Goal: Check status: Check status

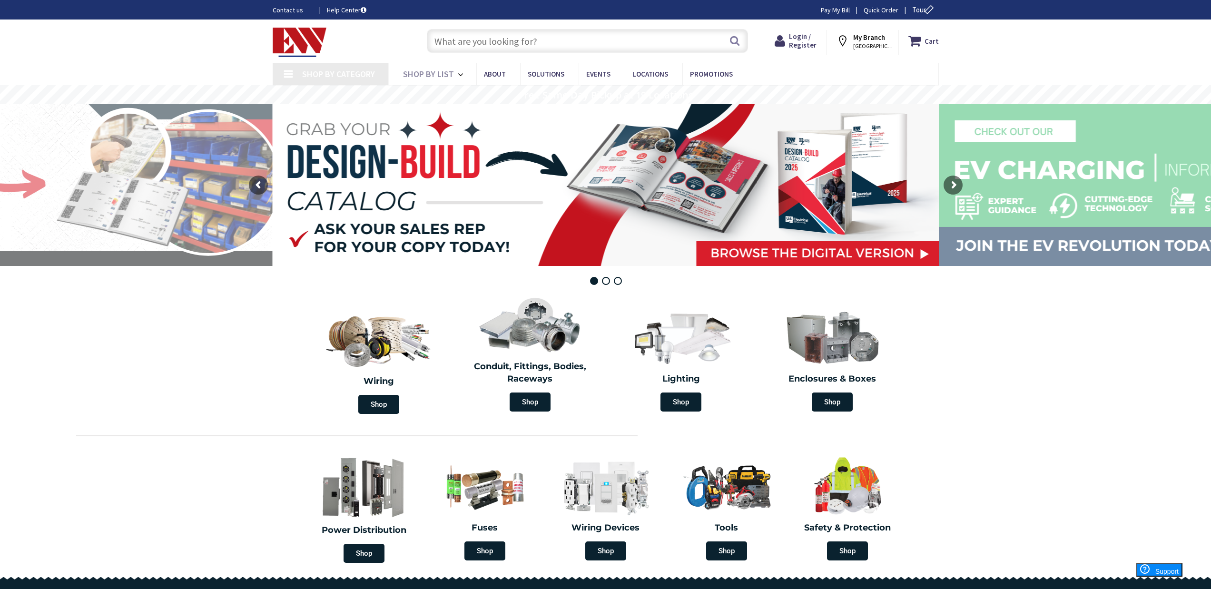
click at [865, 40] on strong "My Branch" at bounding box center [869, 37] width 32 height 9
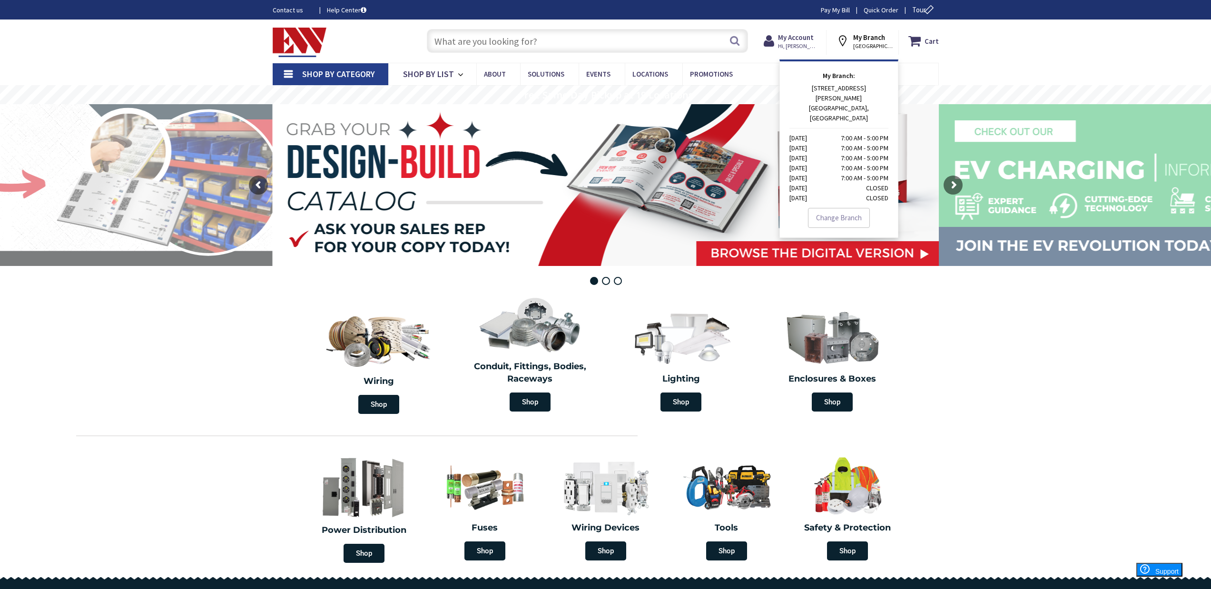
click at [941, 68] on div "Shop By Category Conduit and Fittings Cable Tray & Accessories Cable Trays Cabl…" at bounding box center [605, 74] width 1211 height 22
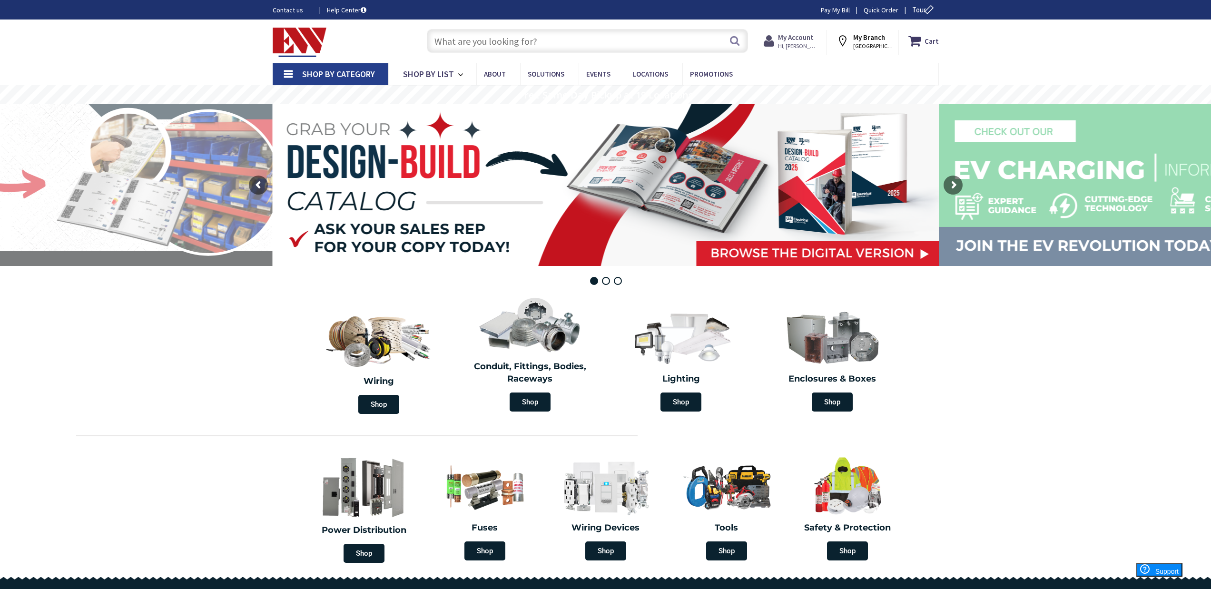
click at [790, 40] on strong "My Account" at bounding box center [796, 37] width 36 height 9
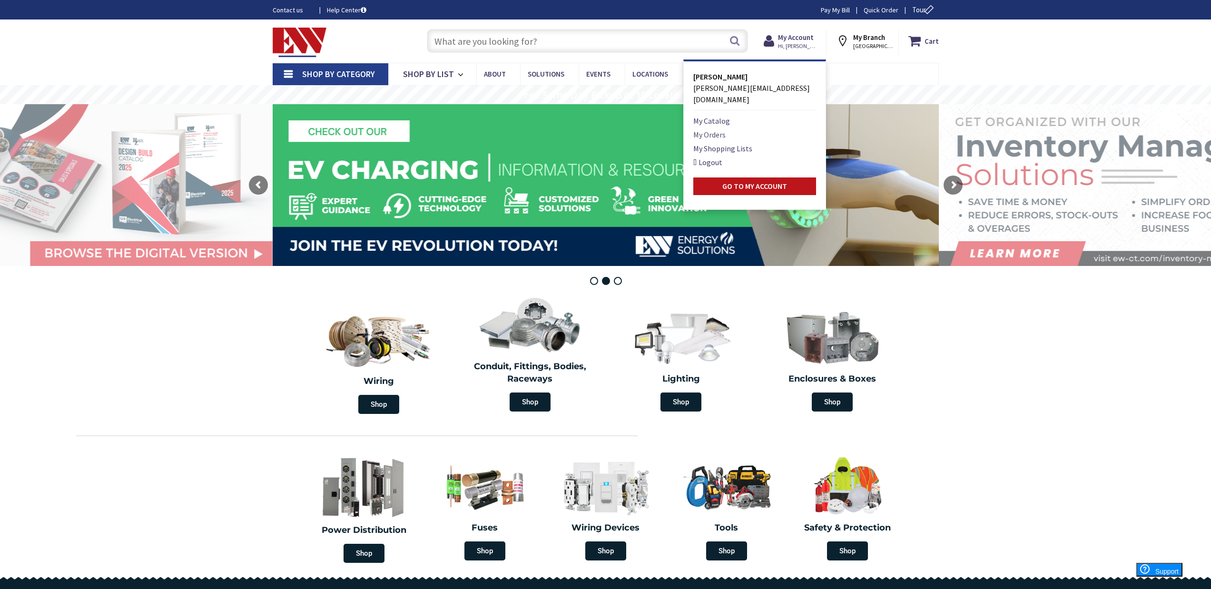
click at [726, 129] on link "My Orders" at bounding box center [709, 134] width 32 height 11
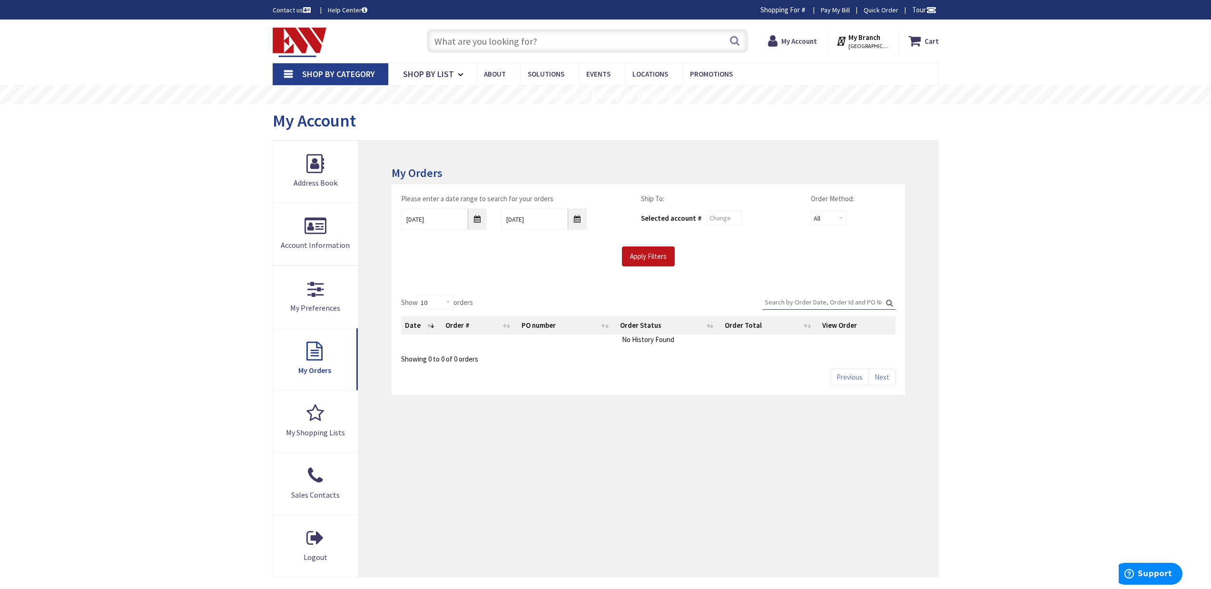
click at [780, 301] on input "Search:" at bounding box center [828, 302] width 133 height 14
type input "cert"
click at [891, 307] on label "Search: cert" at bounding box center [828, 302] width 133 height 15
click at [891, 307] on input "cert" at bounding box center [828, 302] width 133 height 14
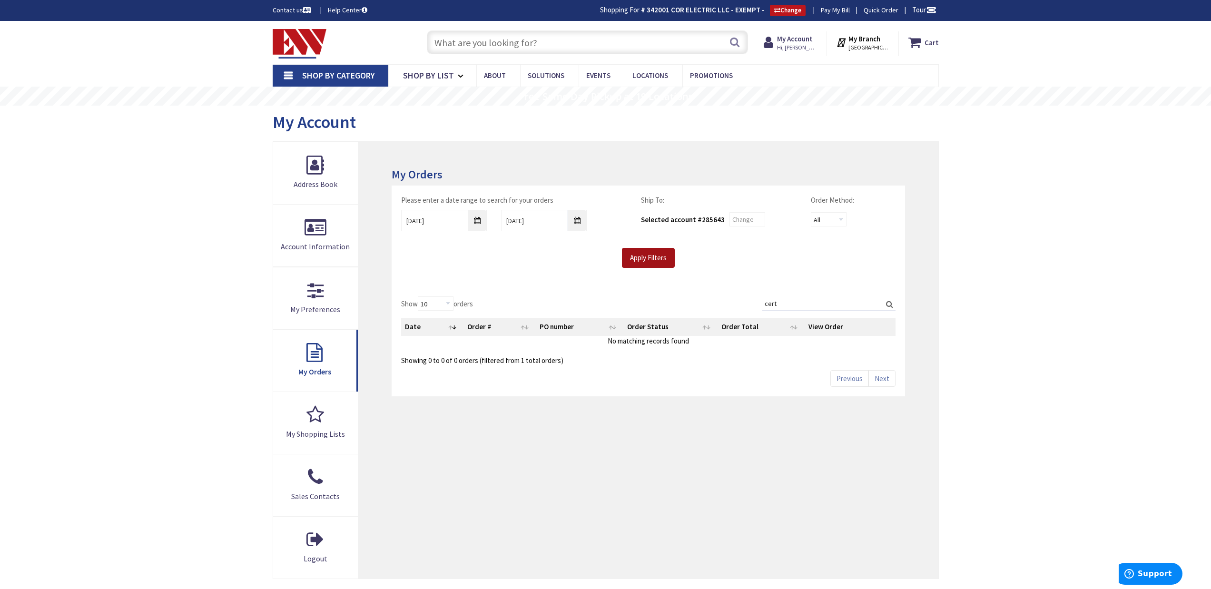
click at [654, 261] on input "Apply Filters" at bounding box center [648, 258] width 53 height 20
click at [794, 297] on input "Search:" at bounding box center [828, 304] width 133 height 14
type input "cert"
click at [888, 303] on label "Search: cert" at bounding box center [828, 304] width 133 height 15
click at [888, 303] on input "cert" at bounding box center [828, 304] width 133 height 14
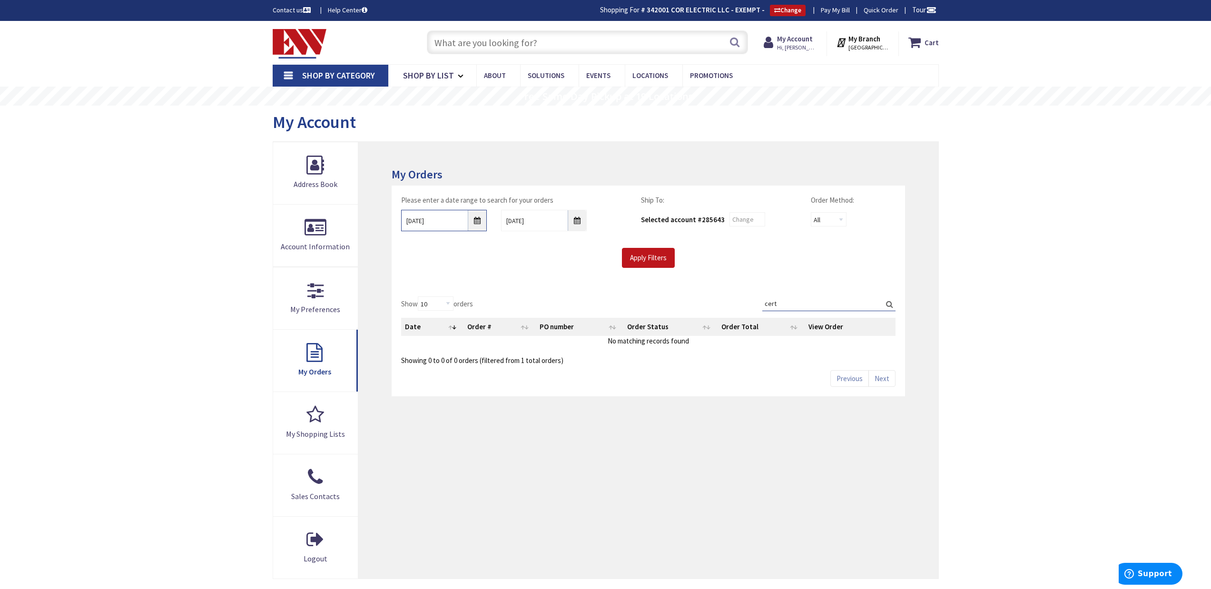
click at [475, 220] on input "8/27/2025" at bounding box center [444, 220] width 86 height 21
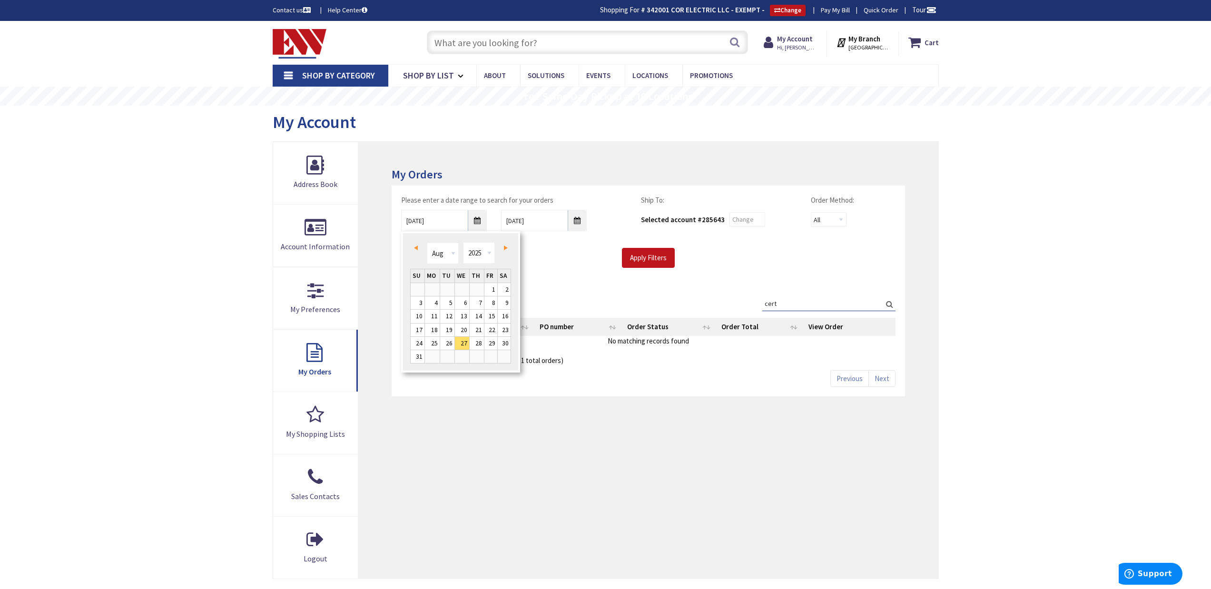
click at [416, 247] on span "Prev" at bounding box center [416, 248] width 4 height 5
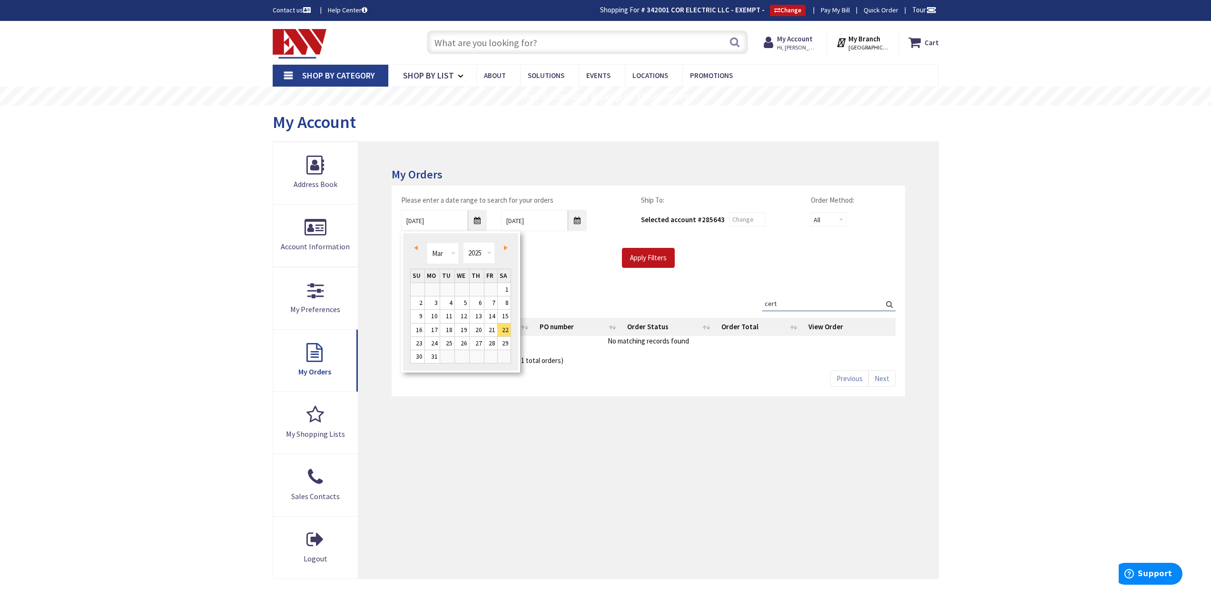
click at [416, 247] on span "Prev" at bounding box center [416, 248] width 4 height 5
drag, startPoint x: 494, startPoint y: 288, endPoint x: 495, endPoint y: 281, distance: 6.9
click at [493, 288] on link "1" at bounding box center [491, 289] width 13 height 13
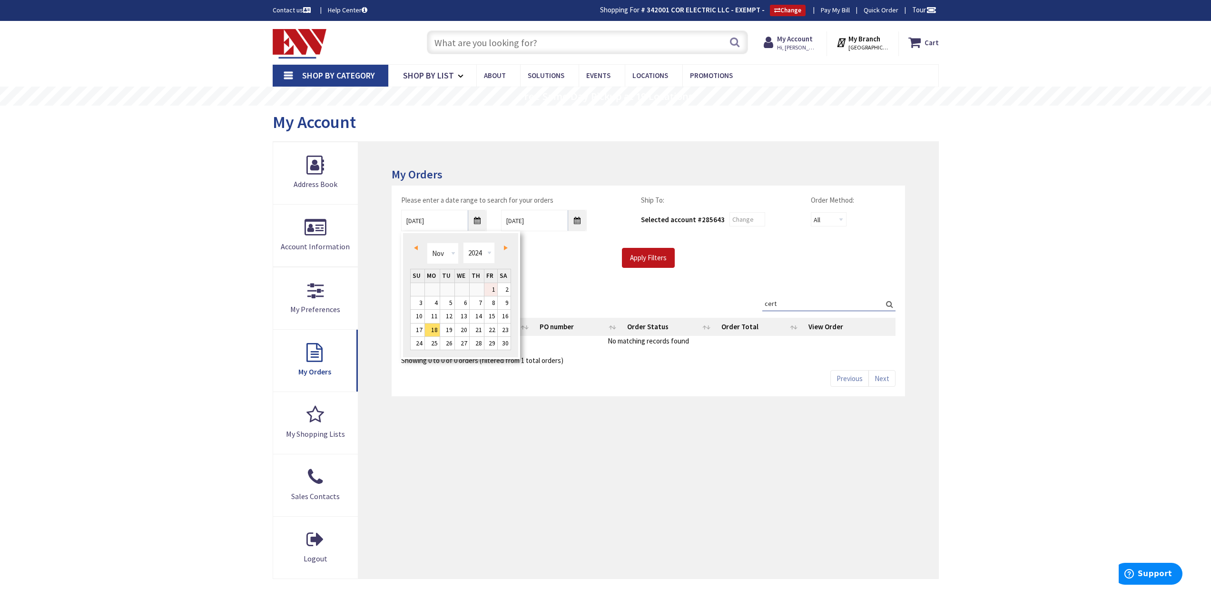
type input "11/01/2024"
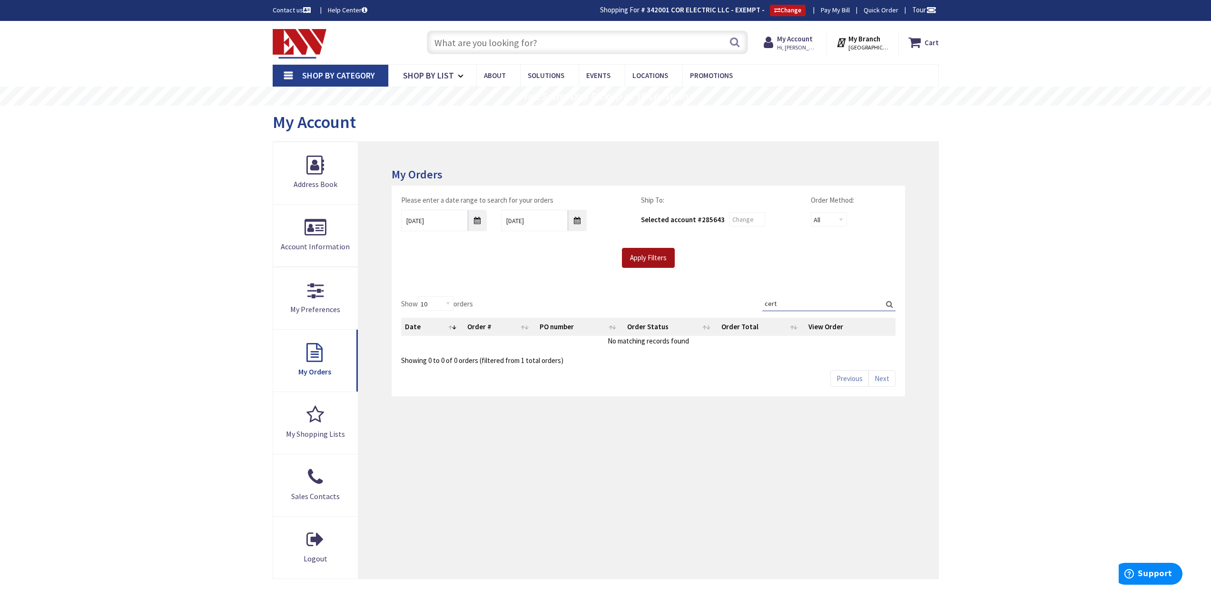
click at [645, 257] on input "Apply Filters" at bounding box center [648, 258] width 53 height 20
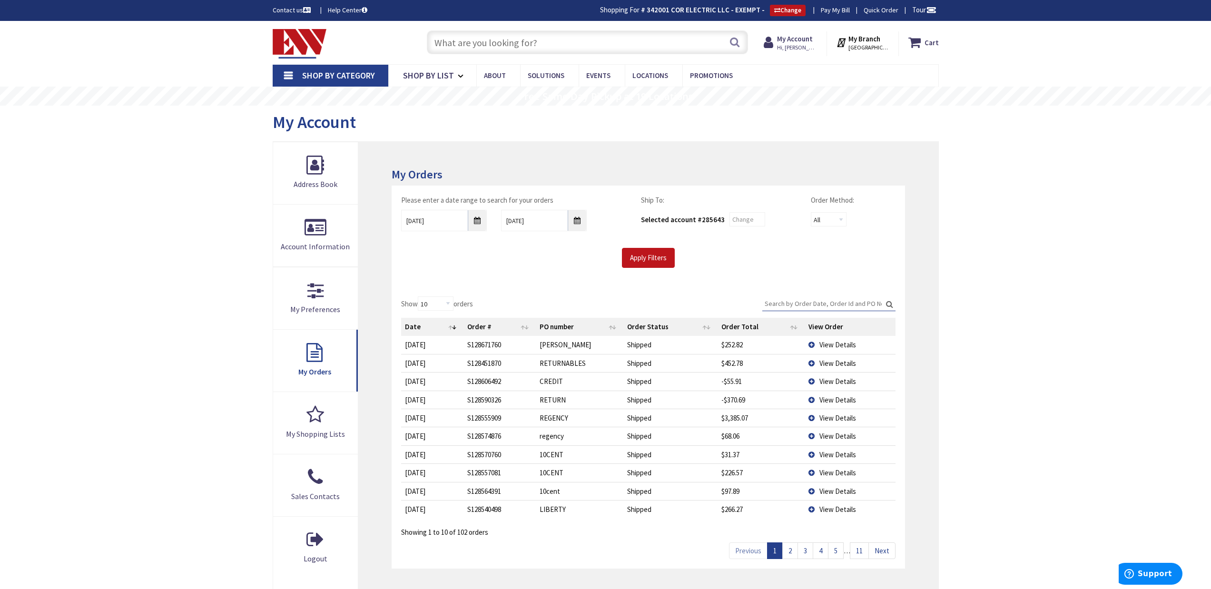
click at [818, 300] on input "Search:" at bounding box center [828, 304] width 133 height 14
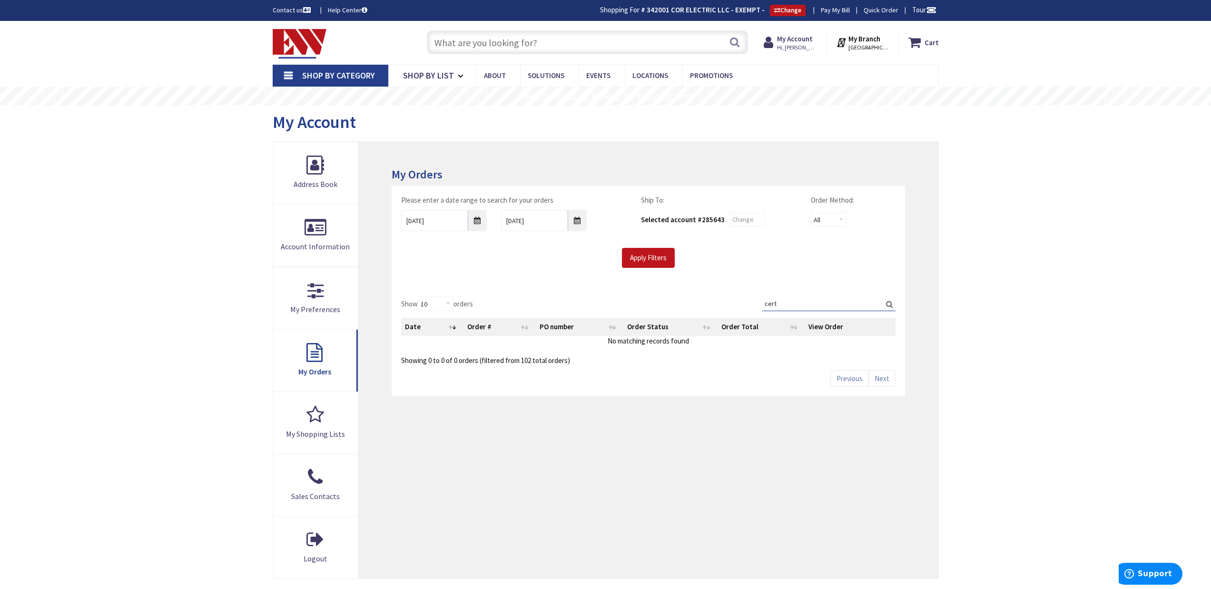
click at [882, 304] on input "cert" at bounding box center [828, 304] width 133 height 14
drag, startPoint x: 782, startPoint y: 301, endPoint x: 722, endPoint y: 299, distance: 60.0
click at [726, 299] on div "Show 10 25 50 100 orders Search: cert Date Order # PO number Order Status Order…" at bounding box center [648, 331] width 494 height 69
type input "cert"
drag, startPoint x: 722, startPoint y: 297, endPoint x: 717, endPoint y: 297, distance: 5.3
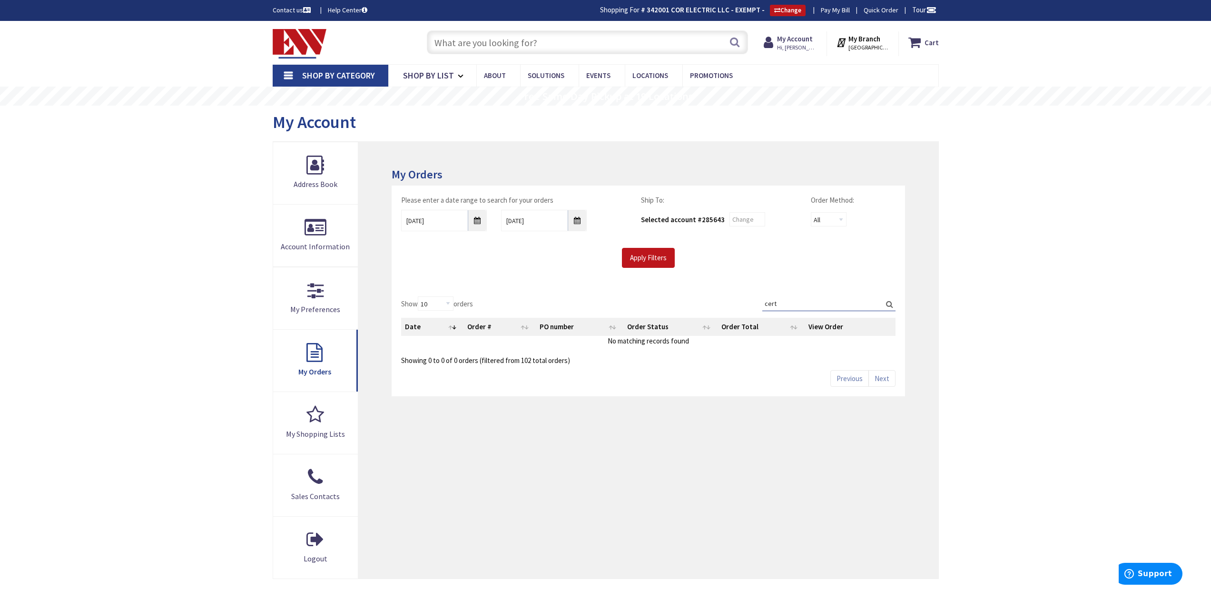
click at [722, 297] on div "Show 10 25 50 100 orders Search: cert Date Order # PO number Order Status Order…" at bounding box center [648, 331] width 494 height 69
click at [634, 263] on input "Apply Filters" at bounding box center [648, 258] width 53 height 20
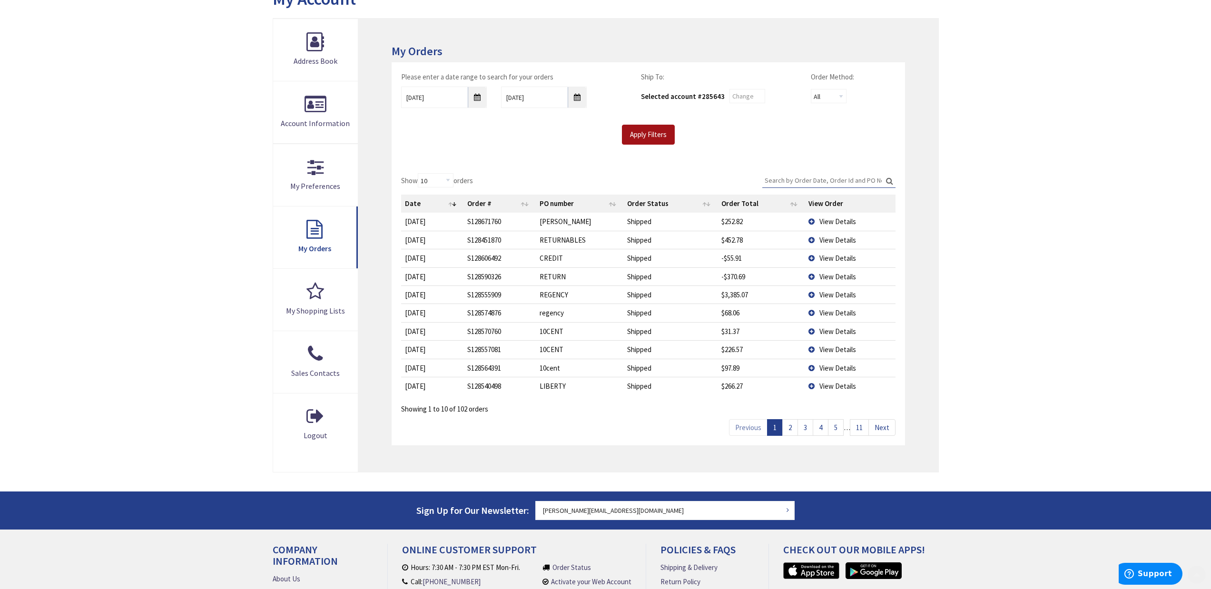
scroll to position [143, 0]
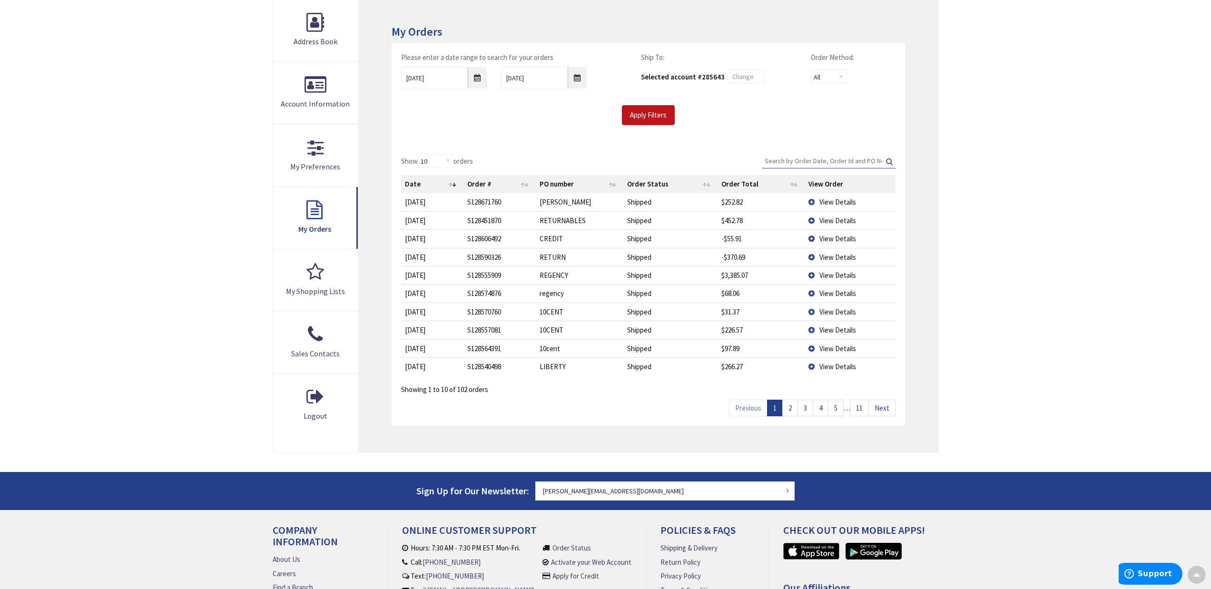
click at [787, 413] on link "2" at bounding box center [790, 408] width 16 height 17
click at [802, 412] on link "3" at bounding box center [806, 408] width 16 height 17
click at [817, 409] on link "4" at bounding box center [821, 408] width 16 height 17
click at [832, 411] on link "5" at bounding box center [836, 408] width 16 height 17
click at [841, 411] on link "6" at bounding box center [836, 408] width 16 height 17
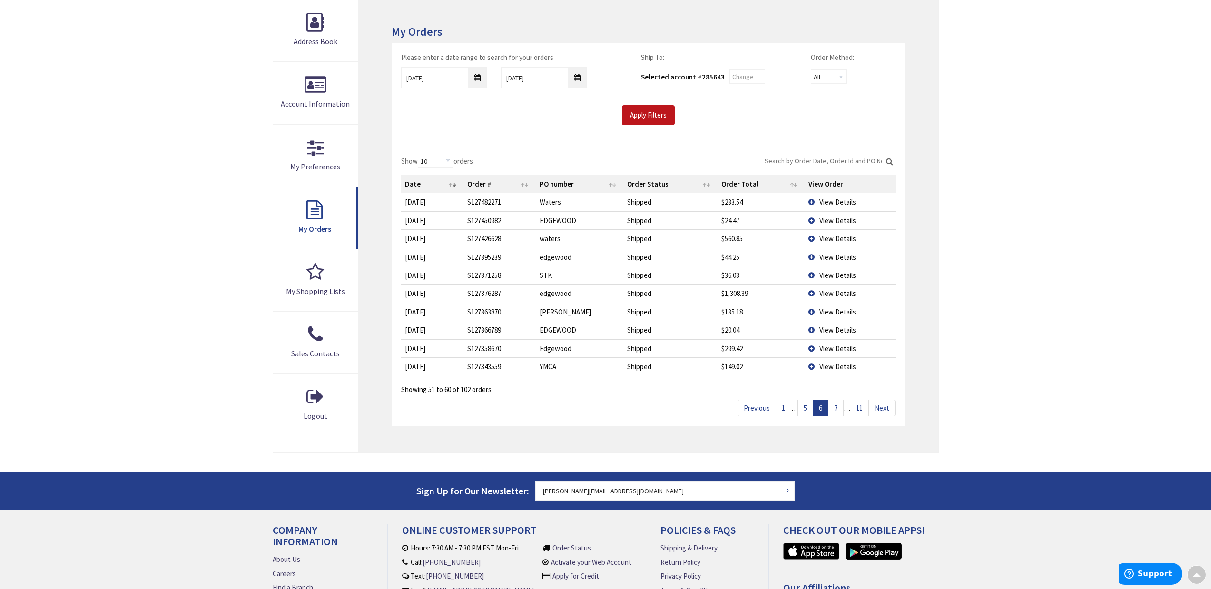
click at [837, 409] on link "7" at bounding box center [836, 408] width 16 height 17
click at [836, 409] on link "8" at bounding box center [836, 408] width 16 height 17
click at [836, 409] on link "10" at bounding box center [840, 408] width 19 height 17
click at [842, 408] on link "10" at bounding box center [840, 408] width 19 height 17
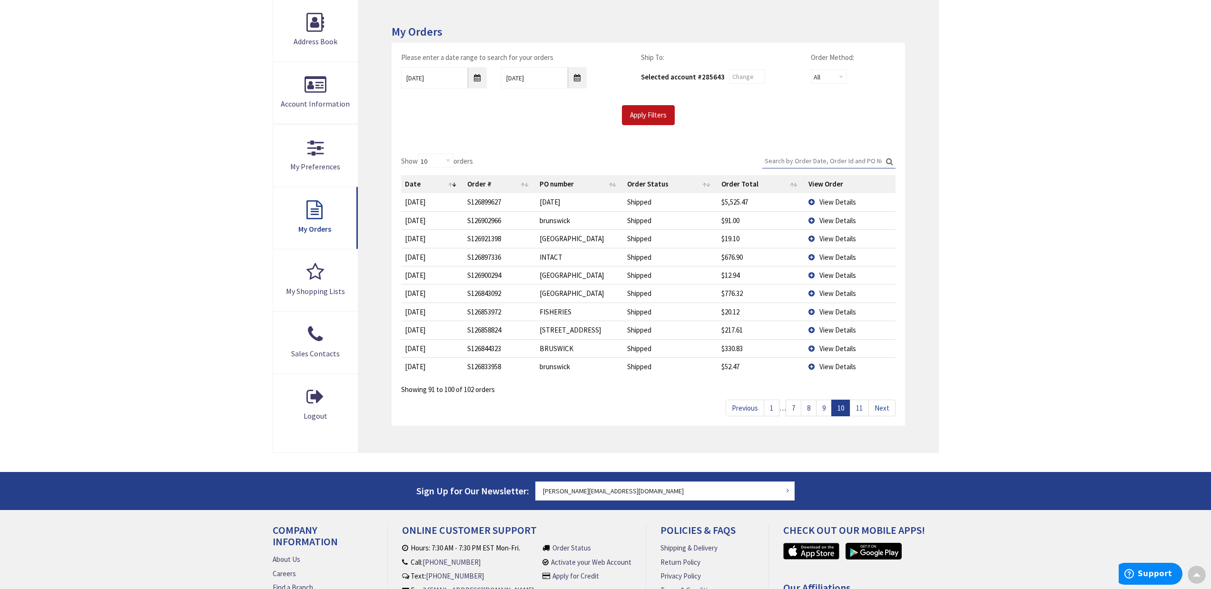
click at [859, 408] on link "11" at bounding box center [859, 408] width 19 height 17
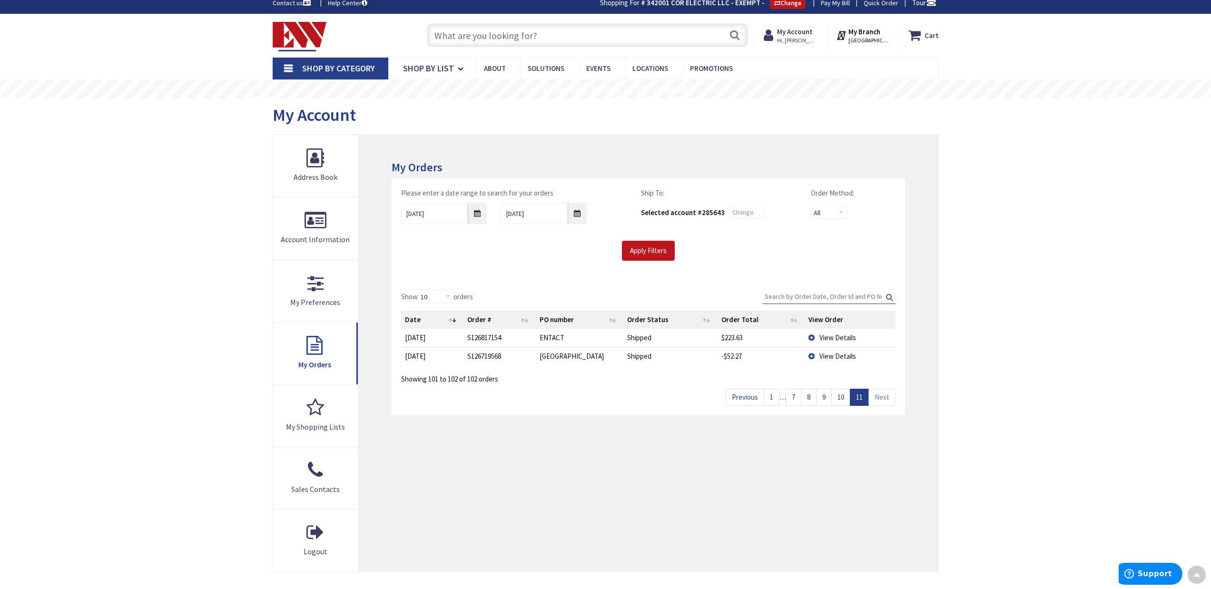
scroll to position [0, 0]
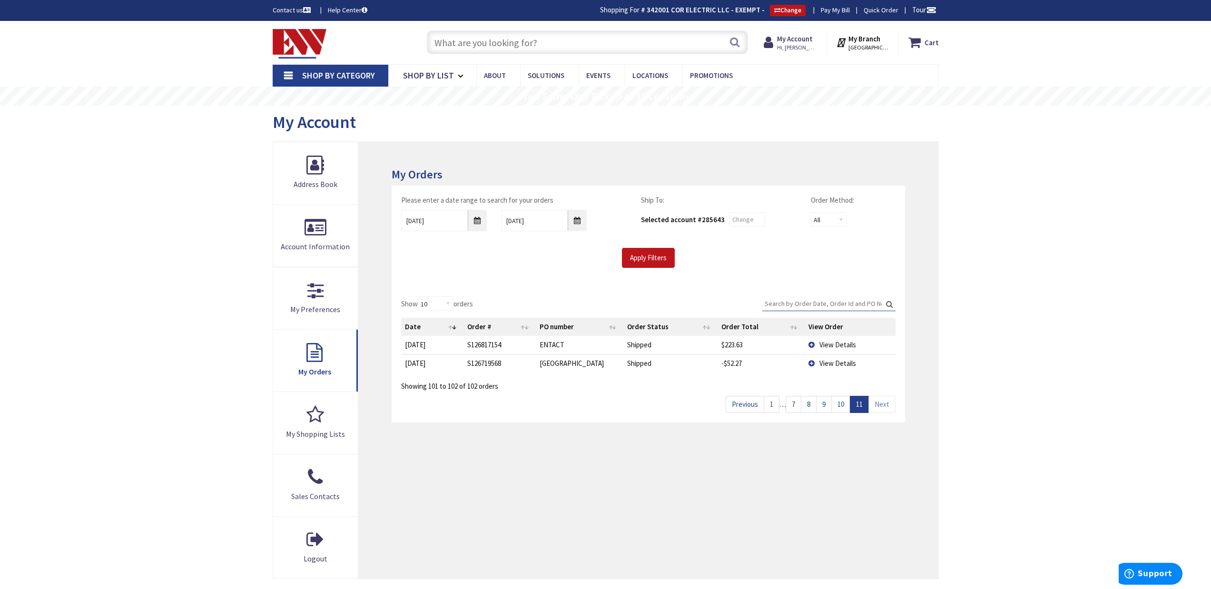
click at [511, 42] on input "text" at bounding box center [587, 42] width 321 height 24
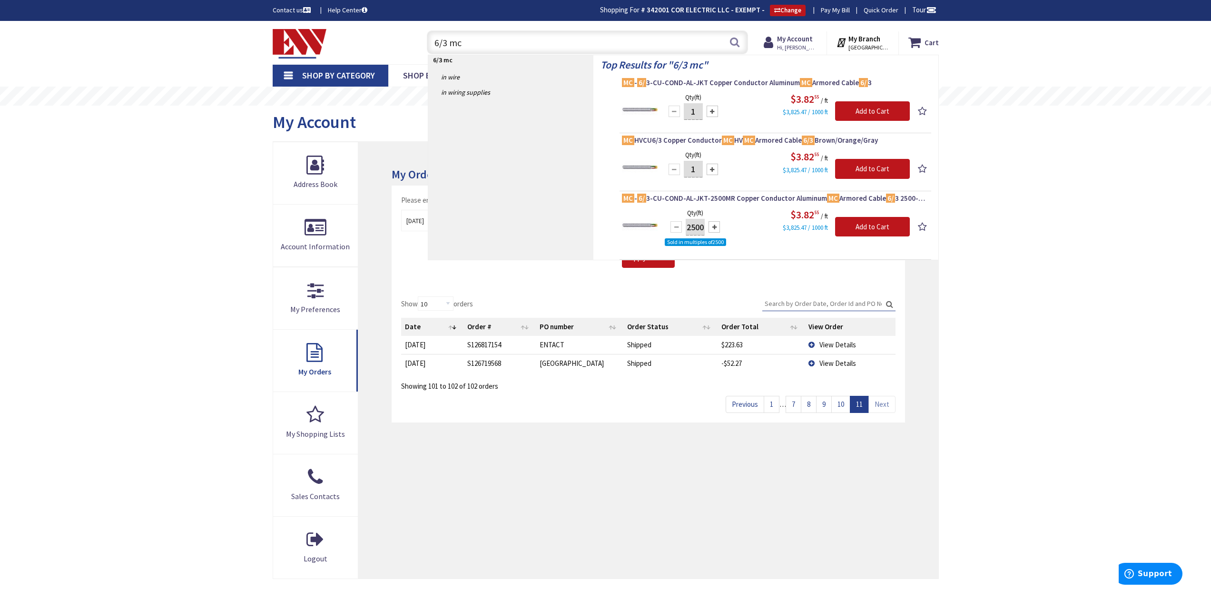
type input "6/3 mc"
click at [991, 196] on div "Skip to Content Toggle Nav 6/3 mc 6/3 mc Search Cart My Cart Close" at bounding box center [605, 419] width 1211 height 796
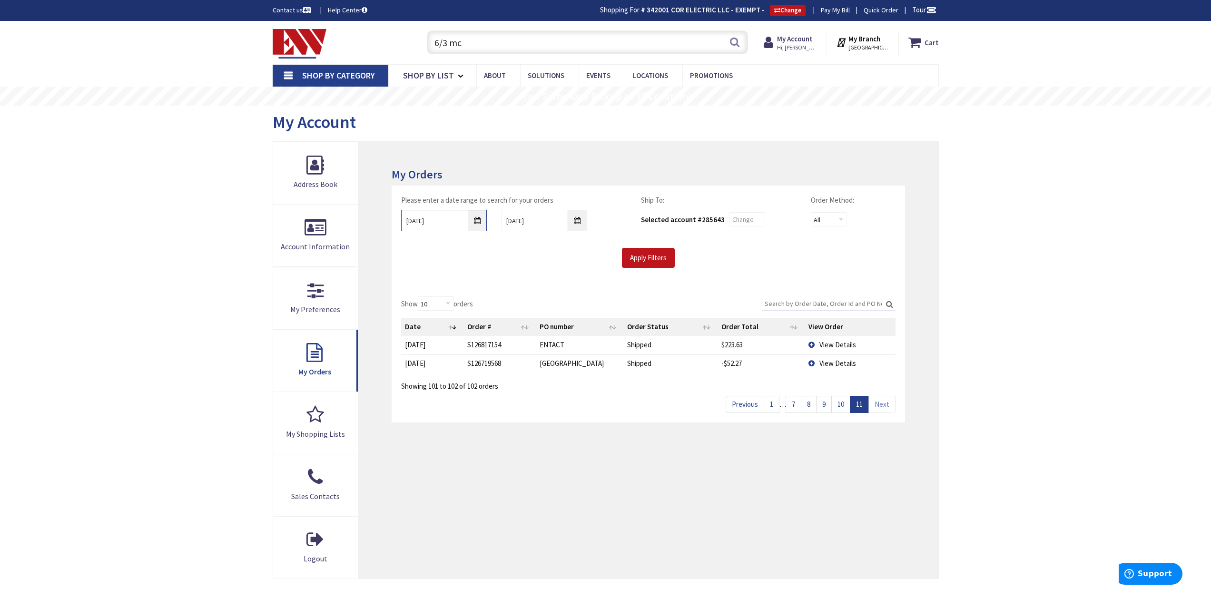
click at [479, 222] on input "11/01/2024" at bounding box center [444, 220] width 86 height 21
click at [413, 250] on link "Prev" at bounding box center [417, 247] width 13 height 13
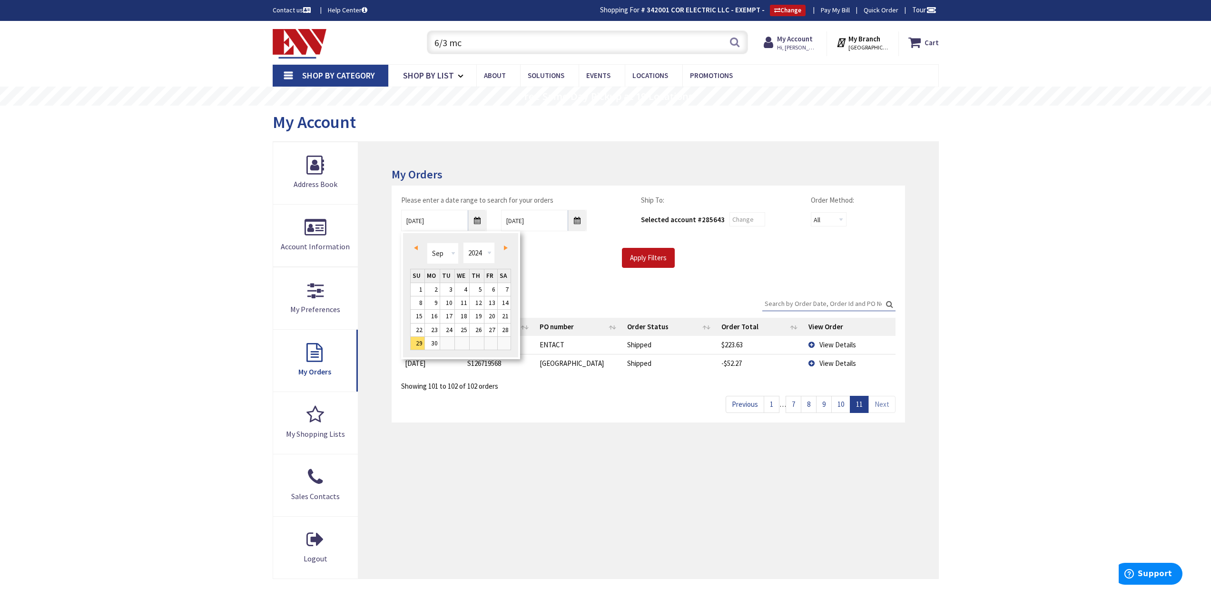
click at [414, 248] on span "Prev" at bounding box center [416, 248] width 4 height 5
click at [415, 248] on span "Prev" at bounding box center [416, 248] width 4 height 5
type input "07/27/2024"
click at [656, 260] on input "Apply Filters" at bounding box center [648, 258] width 53 height 20
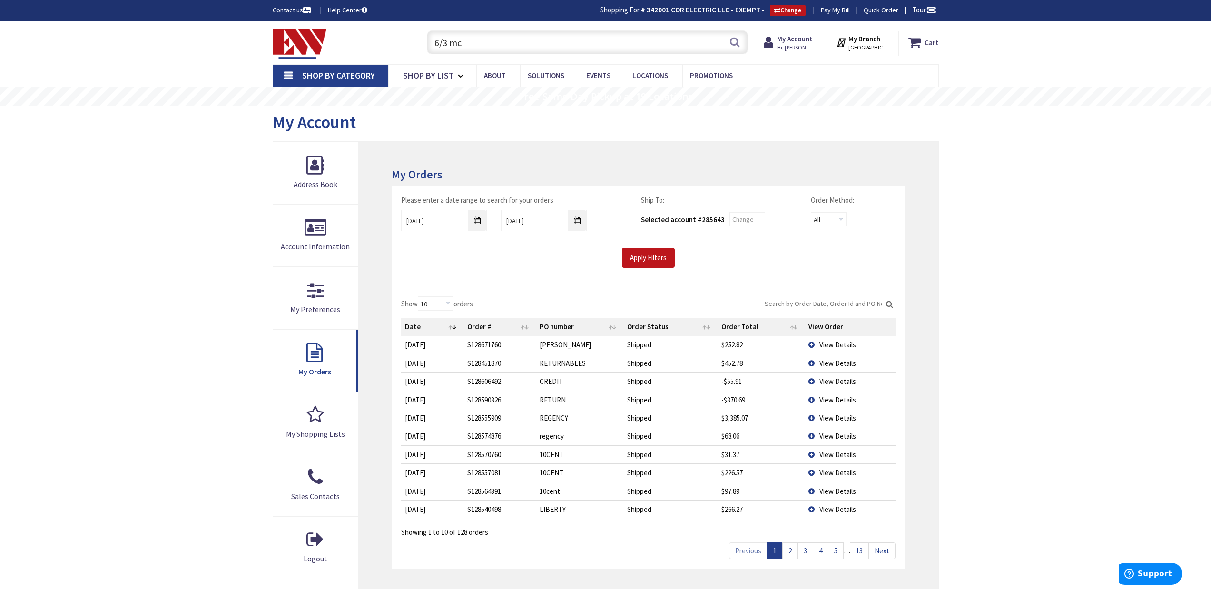
click at [860, 551] on link "13" at bounding box center [859, 551] width 19 height 17
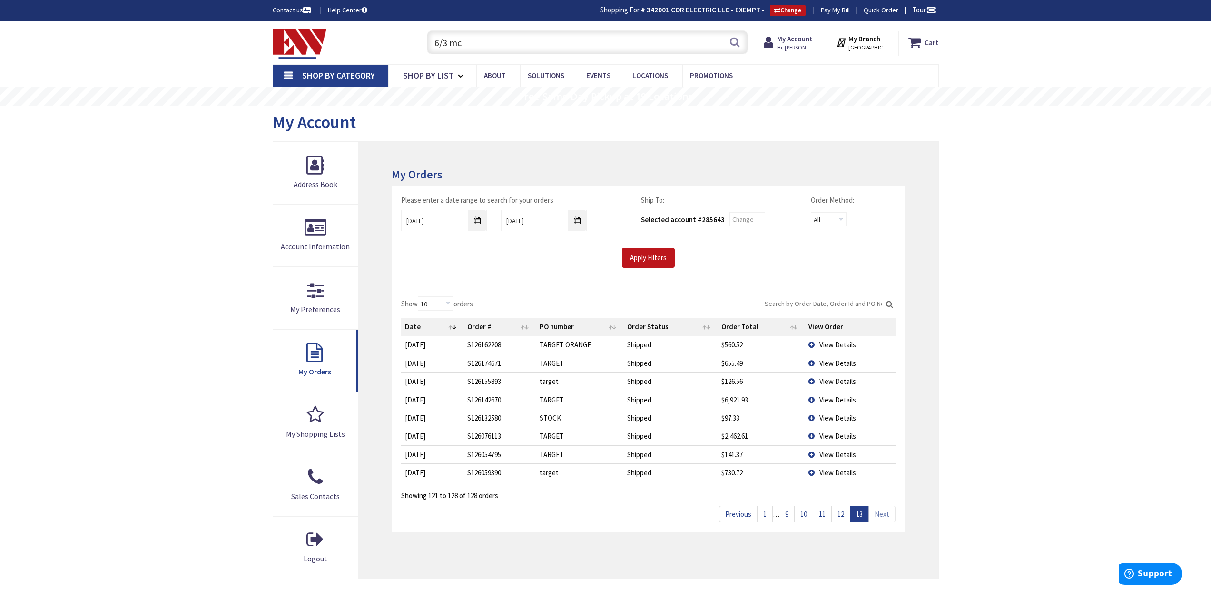
click at [840, 520] on link "12" at bounding box center [840, 514] width 19 height 17
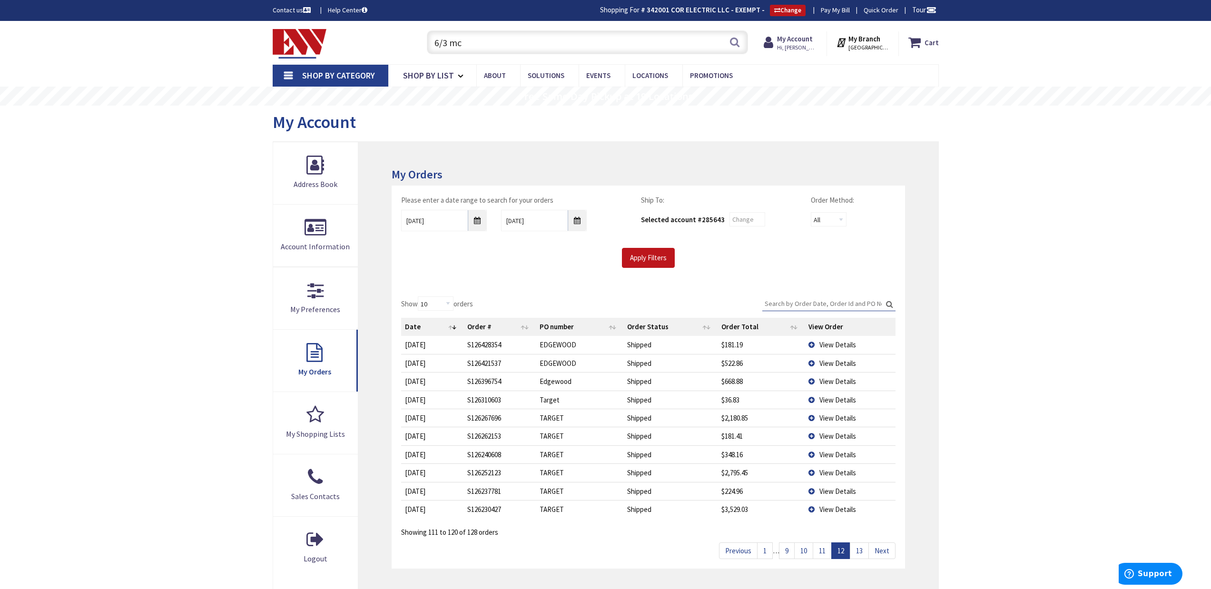
click at [820, 551] on link "11" at bounding box center [822, 551] width 19 height 17
click at [805, 551] on link "10" at bounding box center [803, 551] width 19 height 17
click at [785, 554] on link "9" at bounding box center [787, 551] width 16 height 17
click at [799, 551] on link "8" at bounding box center [802, 551] width 16 height 17
click at [806, 551] on link "7" at bounding box center [806, 551] width 16 height 17
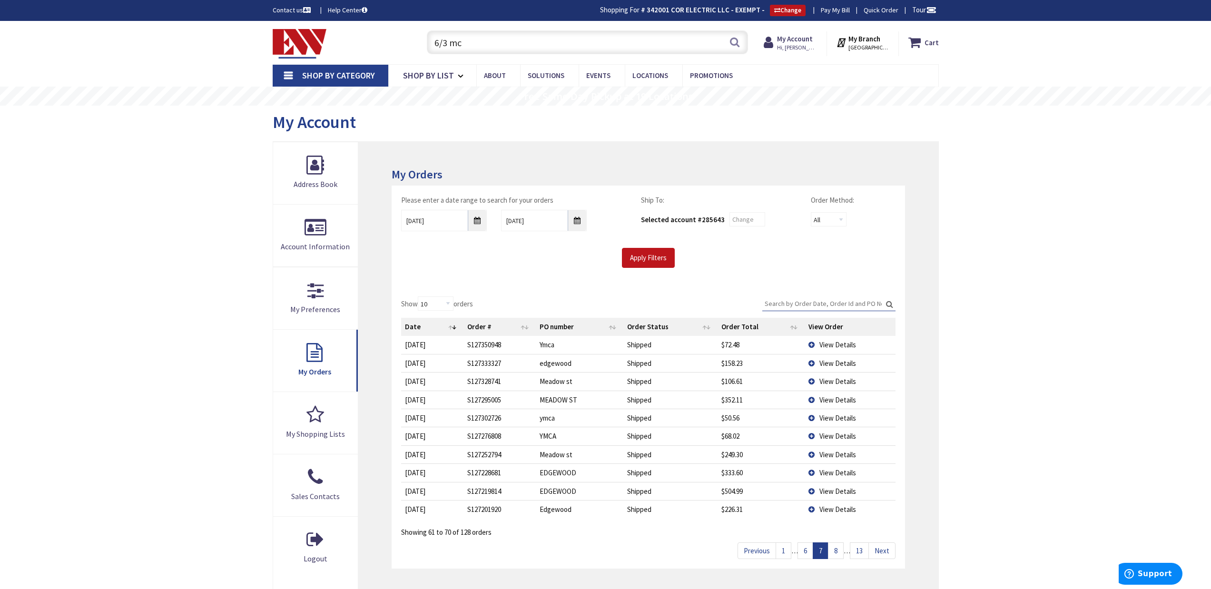
click at [805, 551] on link "6" at bounding box center [806, 551] width 16 height 17
click at [859, 550] on link "13" at bounding box center [859, 551] width 19 height 17
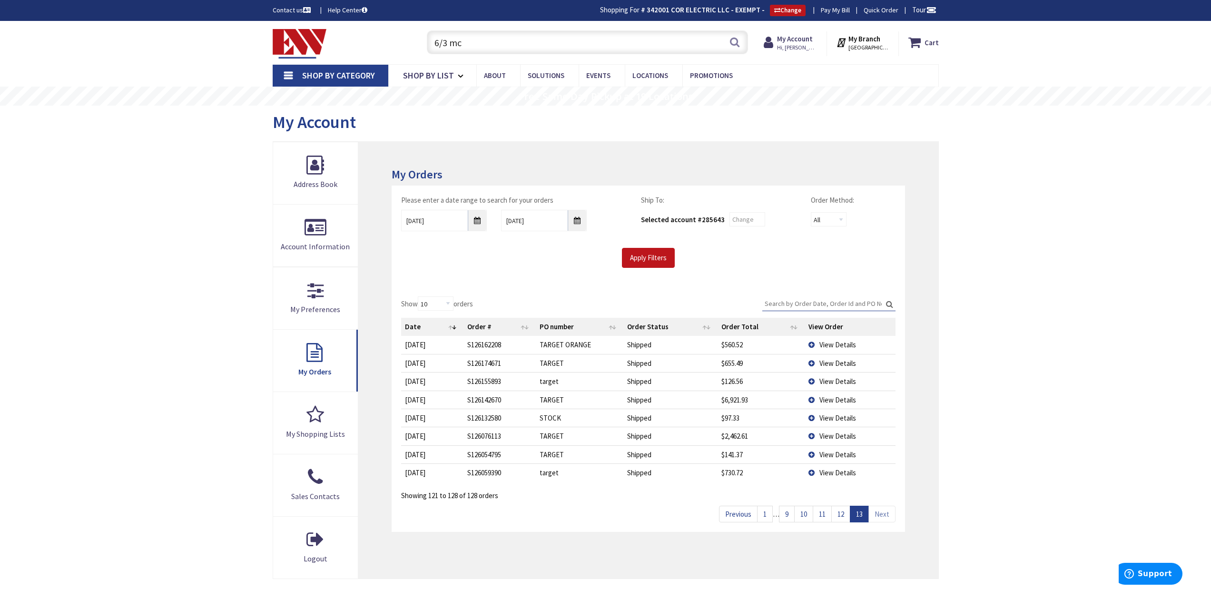
click at [844, 516] on link "12" at bounding box center [840, 514] width 19 height 17
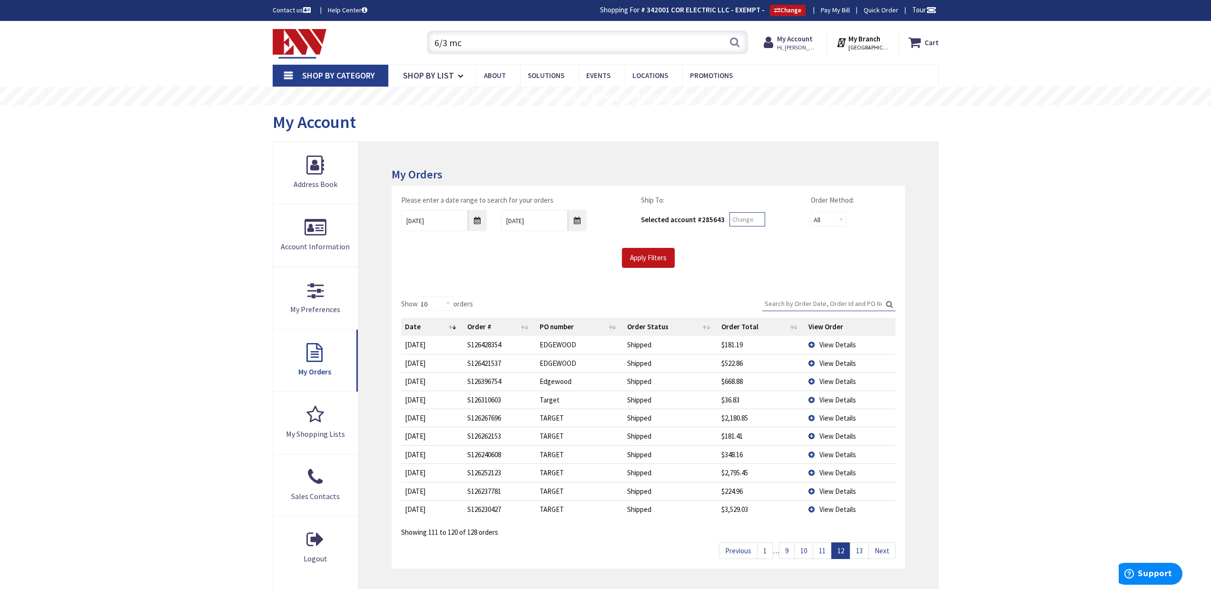
click at [748, 227] on input "text" at bounding box center [748, 219] width 36 height 14
click at [740, 244] on div "Please enter a date range to search for your orders 07/27/2024 9/3/2025 Ship To…" at bounding box center [648, 231] width 508 height 73
click at [823, 553] on link "11" at bounding box center [822, 551] width 19 height 17
click at [479, 40] on input "6/3 mc" at bounding box center [587, 42] width 321 height 24
click at [735, 40] on button "Search" at bounding box center [735, 41] width 12 height 21
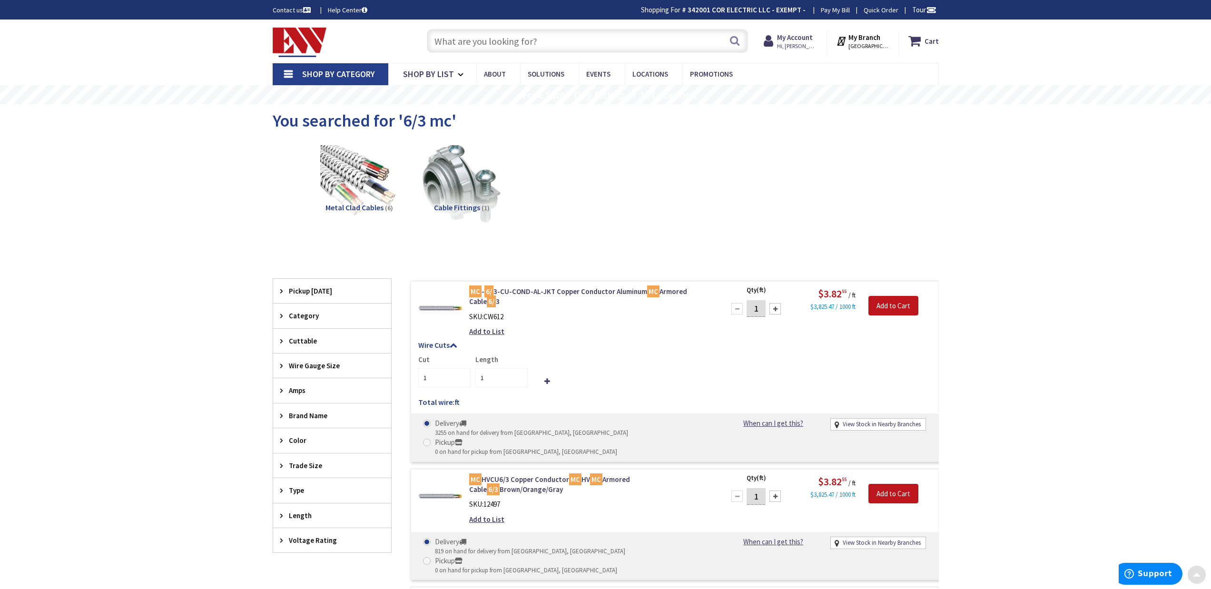
drag, startPoint x: 498, startPoint y: 316, endPoint x: 431, endPoint y: 402, distance: 109.2
click at [488, 323] on div "MC - 6/ 3-CU-COND-AL-JKT Copper Conductor Aluminum MC Armored Cable 6/ 3 SKU: C…" at bounding box center [590, 314] width 257 height 55
